Goal: Information Seeking & Learning: Find specific page/section

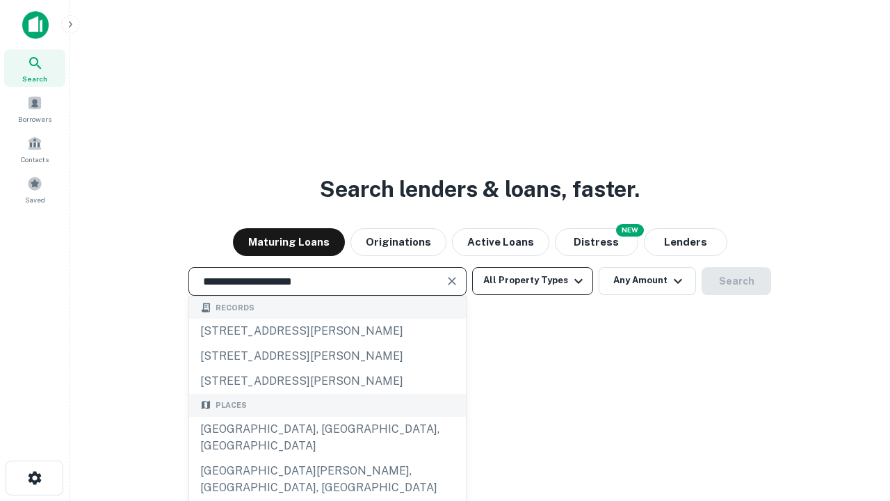
click at [327, 458] on div "[GEOGRAPHIC_DATA], [GEOGRAPHIC_DATA], [GEOGRAPHIC_DATA]" at bounding box center [327, 438] width 277 height 42
click at [533, 280] on button "All Property Types" at bounding box center [532, 281] width 121 height 28
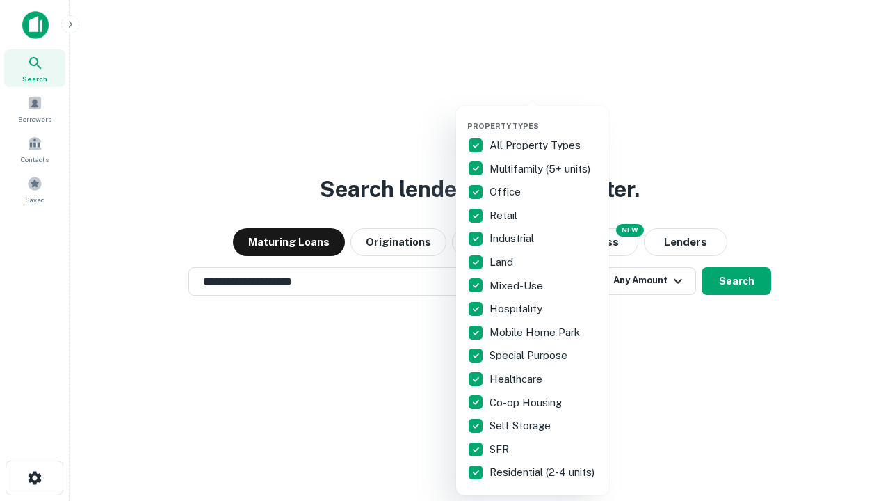
type input "**********"
click at [544, 117] on button "button" at bounding box center [543, 117] width 153 height 1
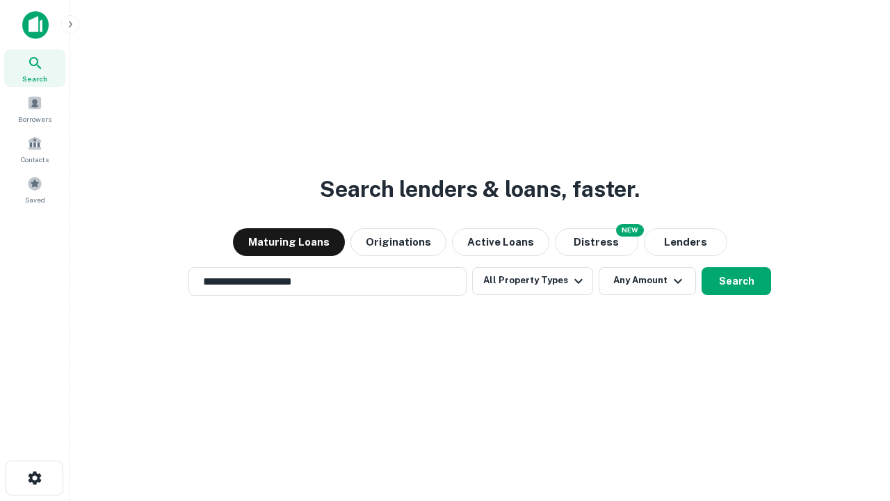
scroll to position [8, 168]
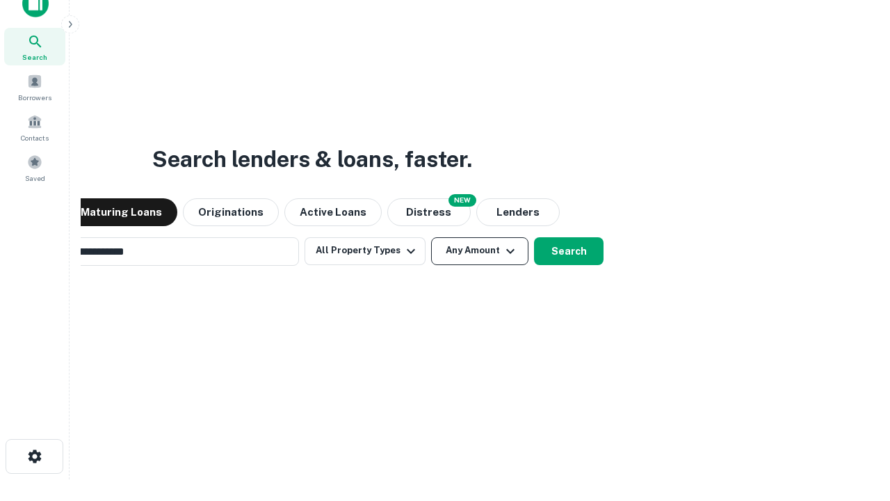
click at [431, 237] on button "Any Amount" at bounding box center [479, 251] width 97 height 28
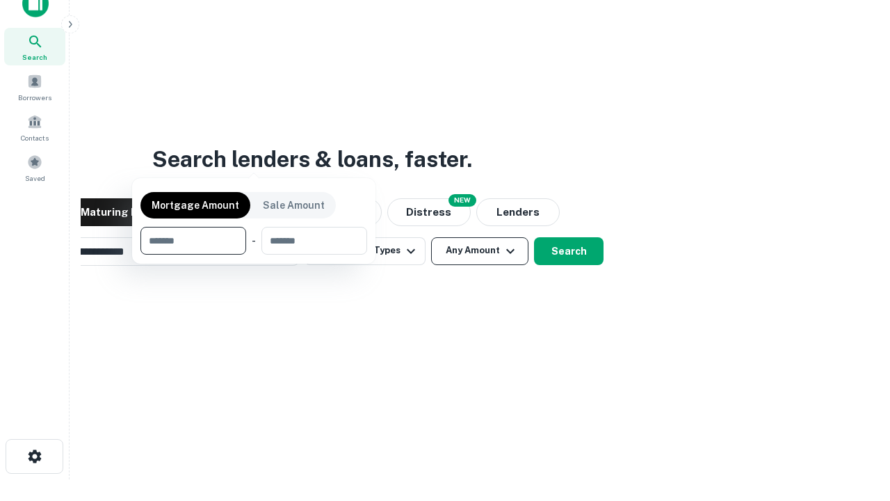
scroll to position [22, 0]
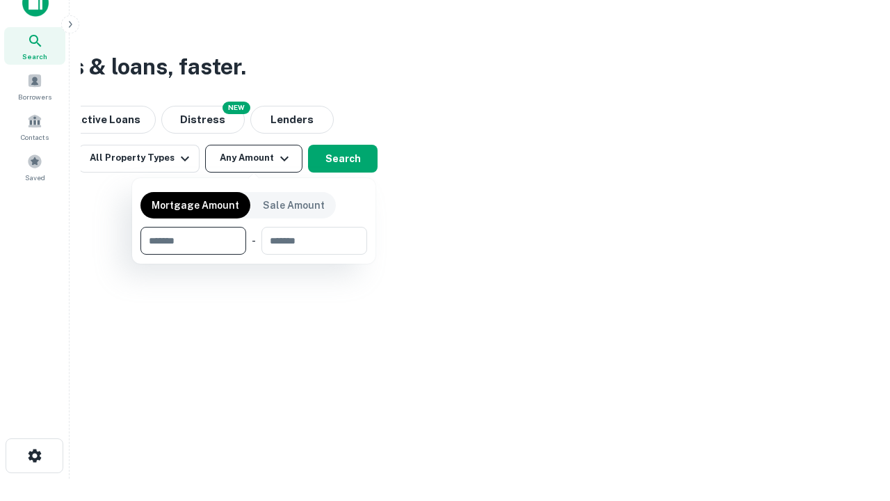
type input "*******"
click at [254, 254] on button "button" at bounding box center [253, 254] width 227 height 1
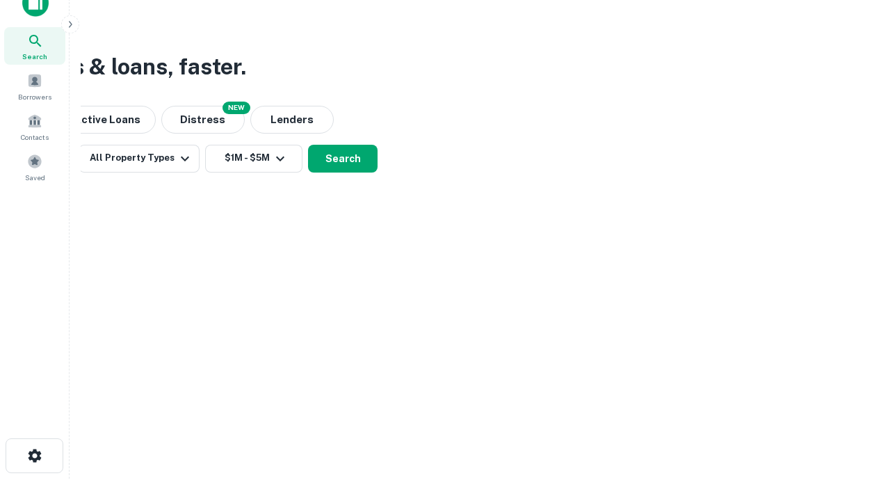
scroll to position [22, 0]
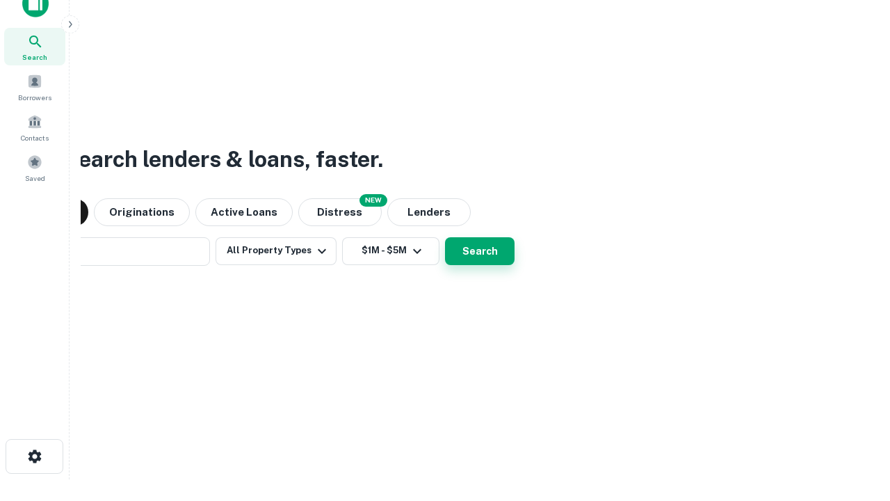
click at [445, 237] on button "Search" at bounding box center [480, 251] width 70 height 28
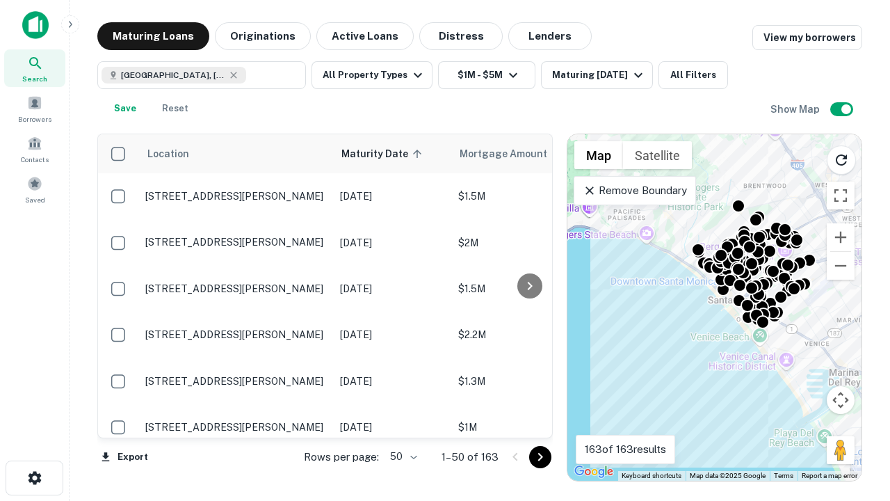
click at [401, 456] on body "Search Borrowers Contacts Saved Maturing Loans Originations Active Loans Distre…" at bounding box center [445, 250] width 890 height 501
click at [402, 421] on li "25" at bounding box center [402, 421] width 40 height 25
